Goal: Task Accomplishment & Management: Manage account settings

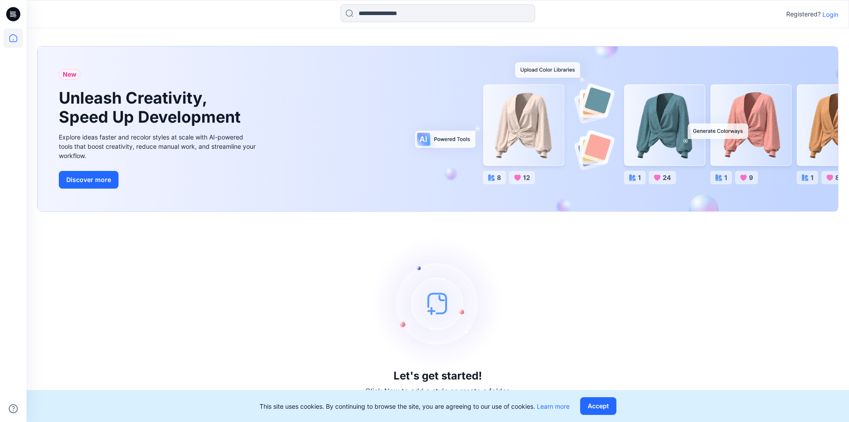
click at [829, 14] on p "Login" at bounding box center [831, 14] width 16 height 9
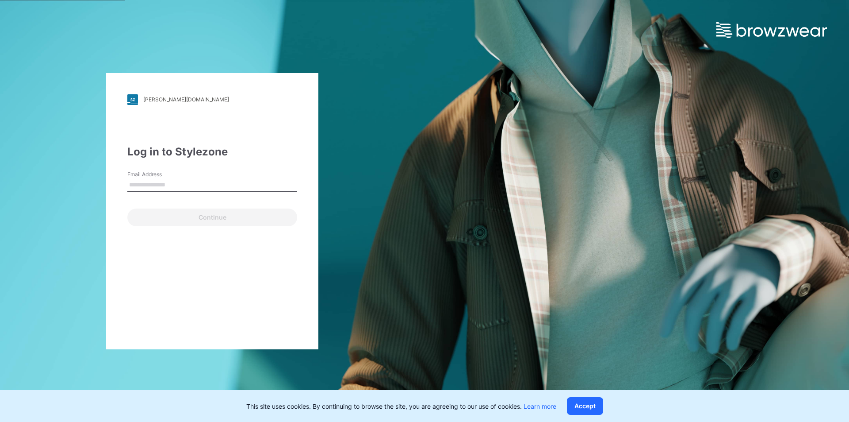
type input "**********"
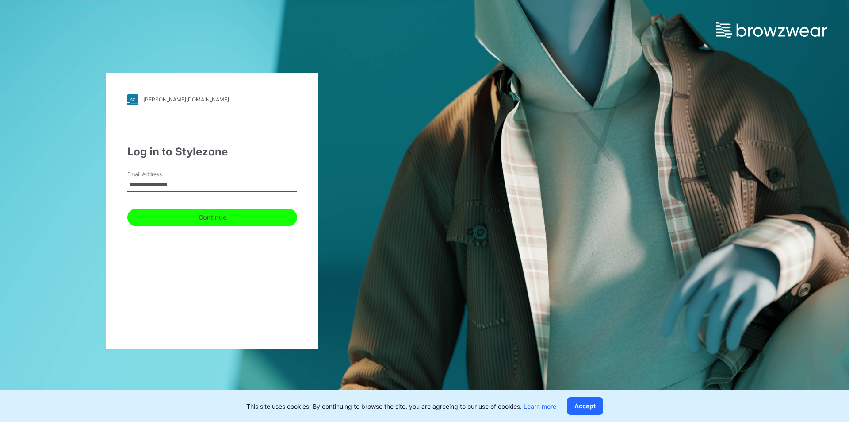
click at [228, 215] on button "Continue" at bounding box center [212, 217] width 170 height 18
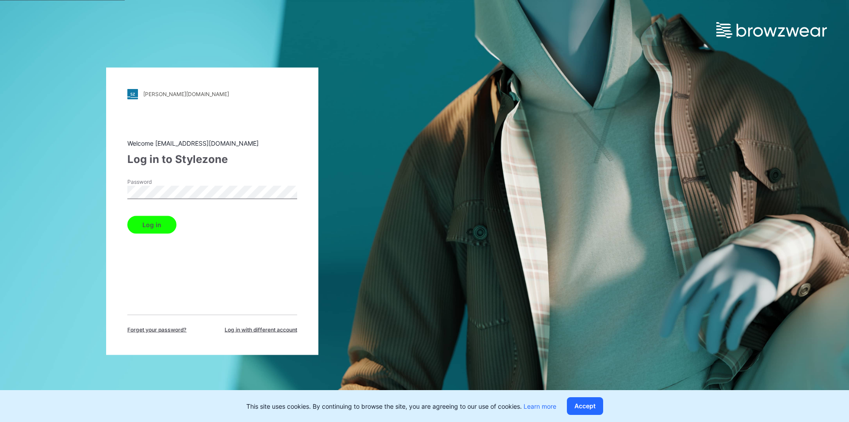
click at [161, 230] on button "Log in" at bounding box center [151, 224] width 49 height 18
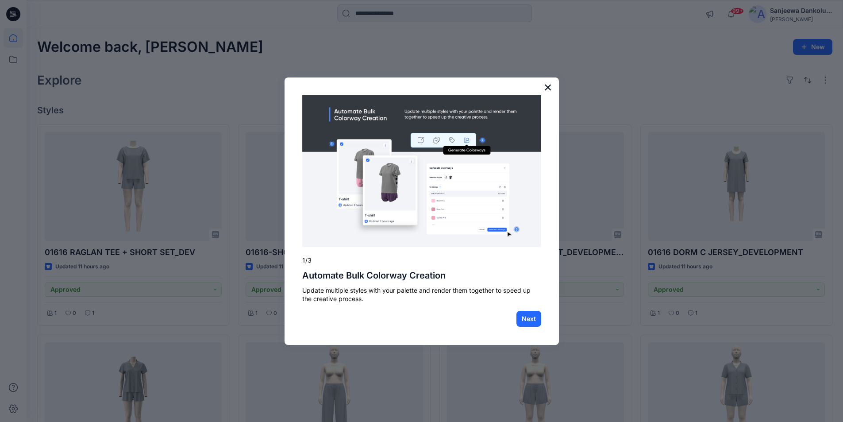
click at [549, 82] on button "×" at bounding box center [548, 87] width 8 height 14
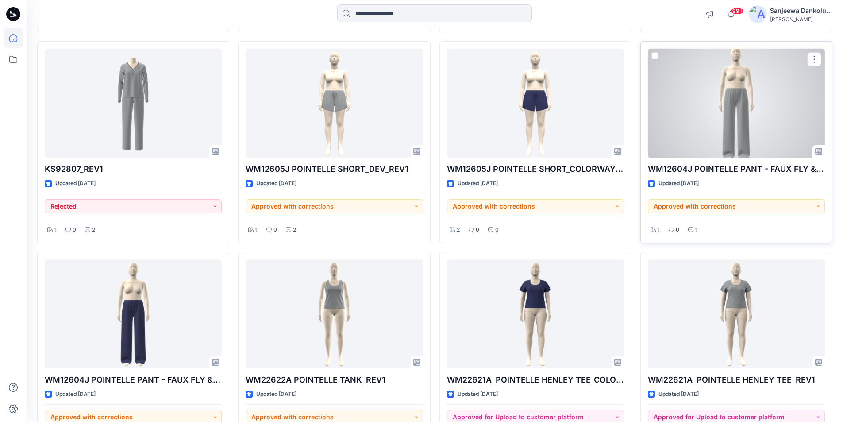
scroll to position [1473, 0]
